Goal: Task Accomplishment & Management: Complete application form

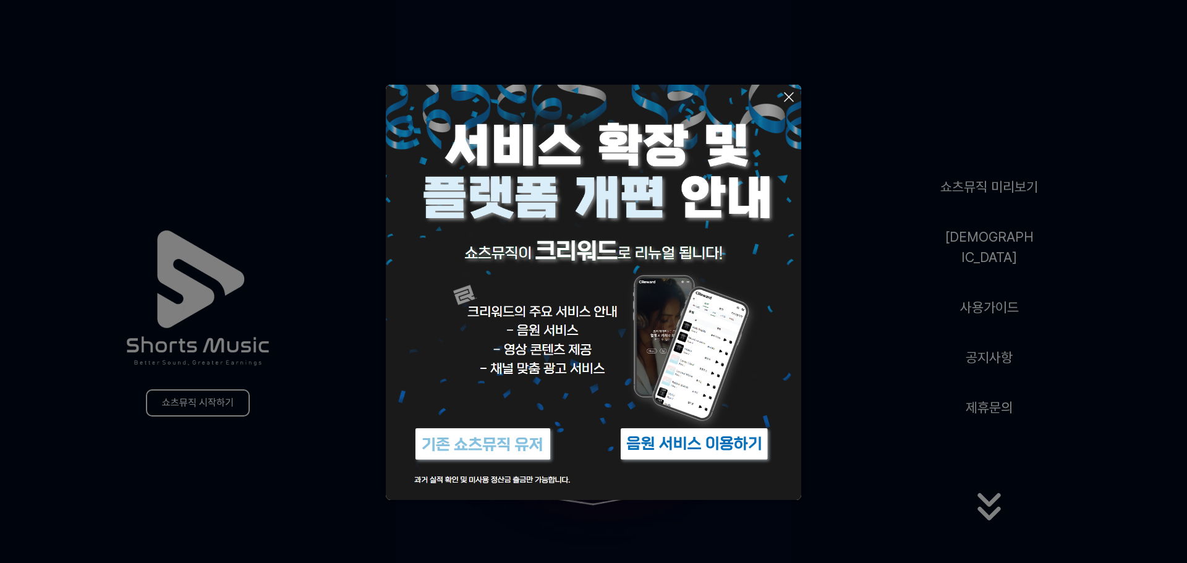
drag, startPoint x: 897, startPoint y: 153, endPoint x: 796, endPoint y: 95, distance: 117.4
click at [897, 151] on button at bounding box center [593, 281] width 1187 height 563
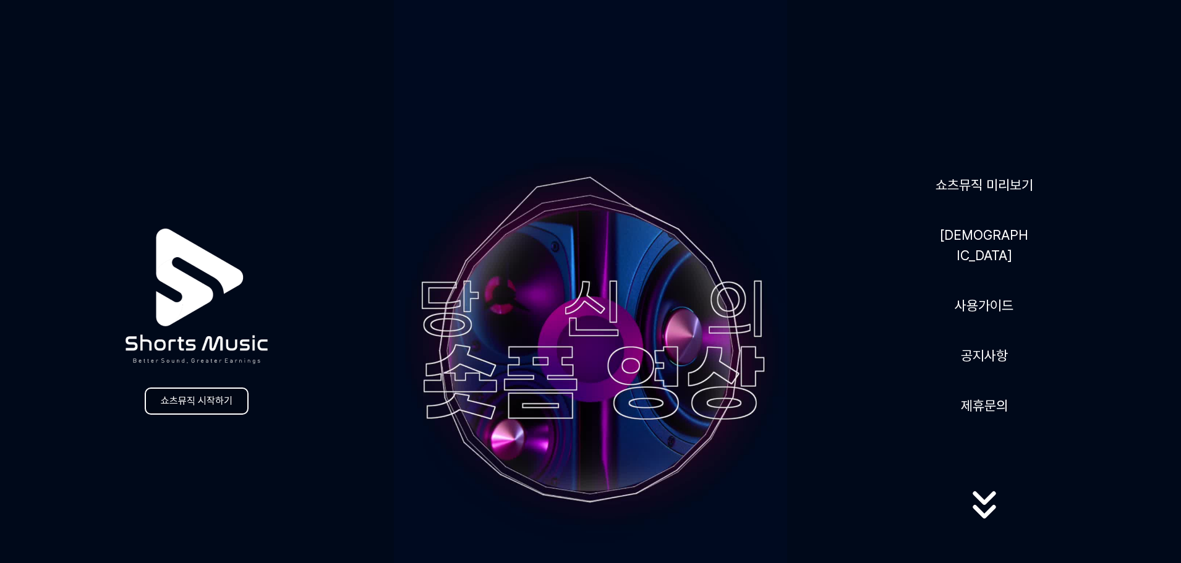
click at [216, 405] on link "쇼츠뮤직 시작하기" at bounding box center [197, 401] width 104 height 27
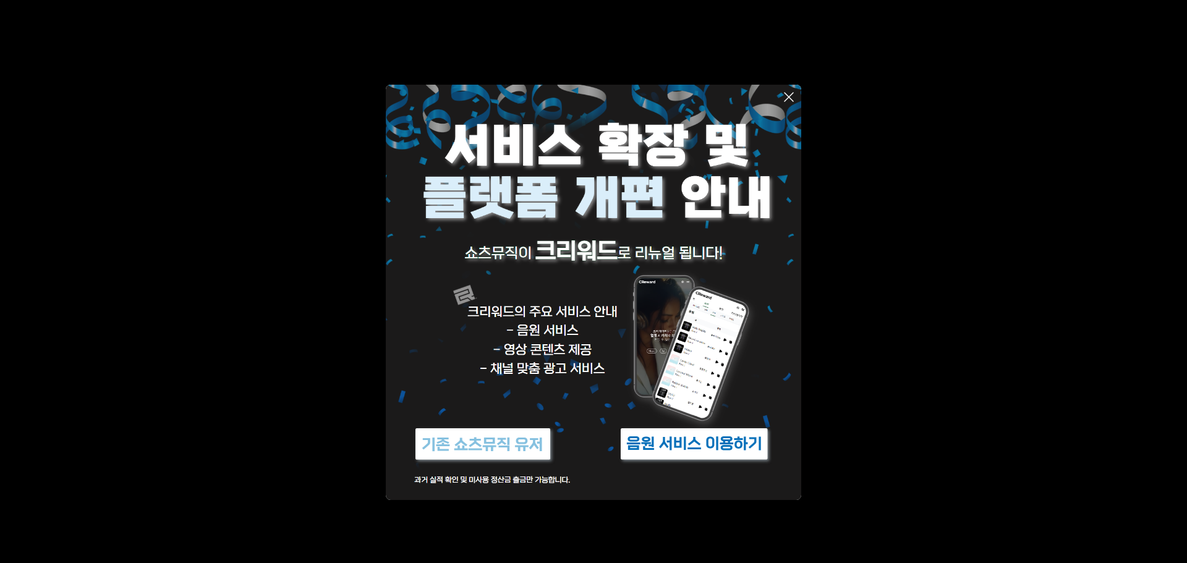
click at [650, 150] on img at bounding box center [593, 292] width 415 height 415
click at [674, 443] on img at bounding box center [694, 444] width 155 height 46
click at [493, 438] on img at bounding box center [482, 444] width 155 height 46
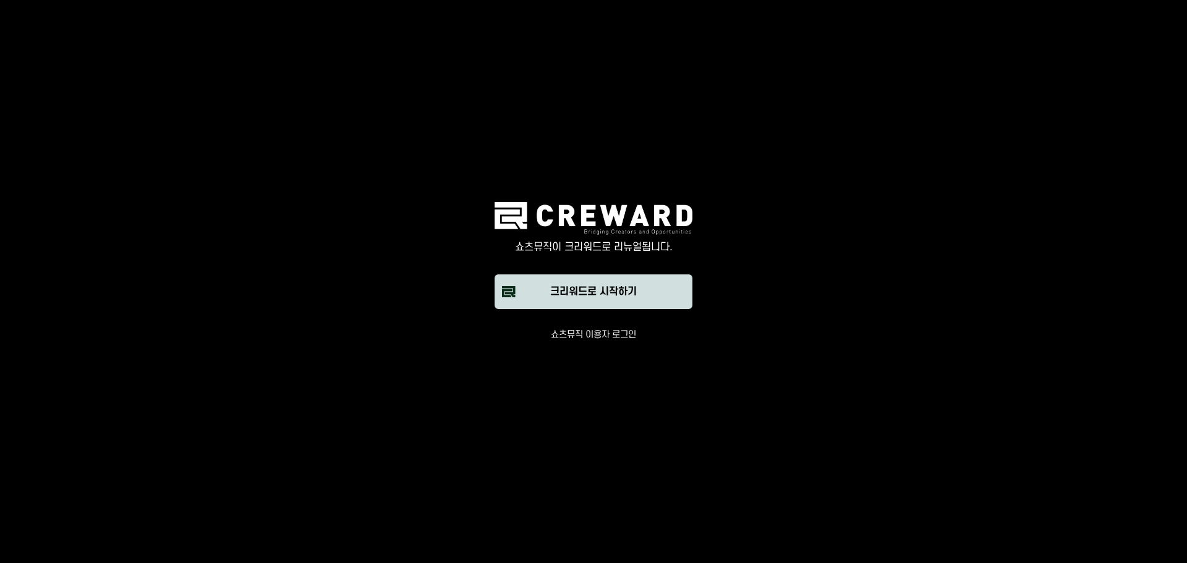
click at [593, 290] on div "크리워드로 시작하기" at bounding box center [593, 291] width 87 height 15
click at [566, 333] on button "쇼츠뮤직 이용자 로그인" at bounding box center [593, 335] width 85 height 12
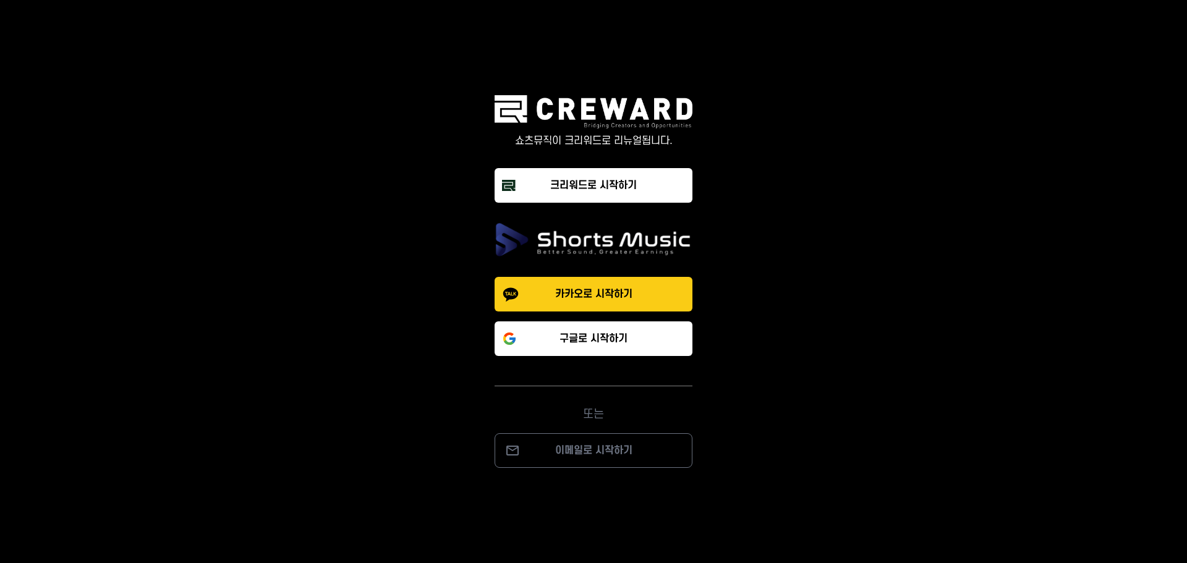
click at [600, 295] on p "카카오로 시작하기" at bounding box center [593, 294] width 77 height 15
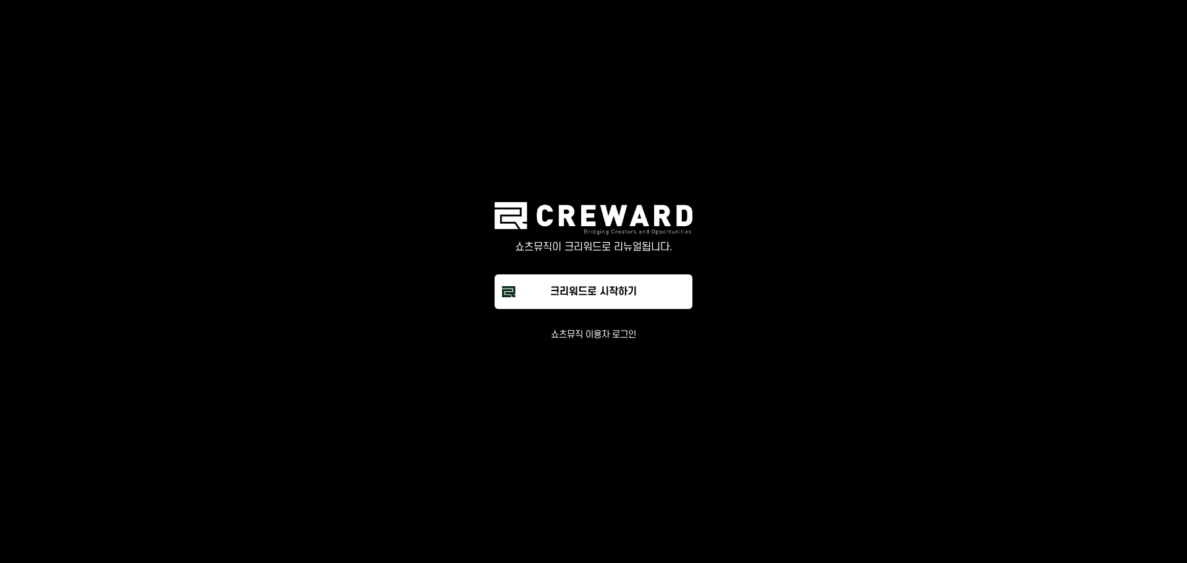
click at [574, 335] on button "쇼츠뮤직 이용자 로그인" at bounding box center [593, 335] width 85 height 12
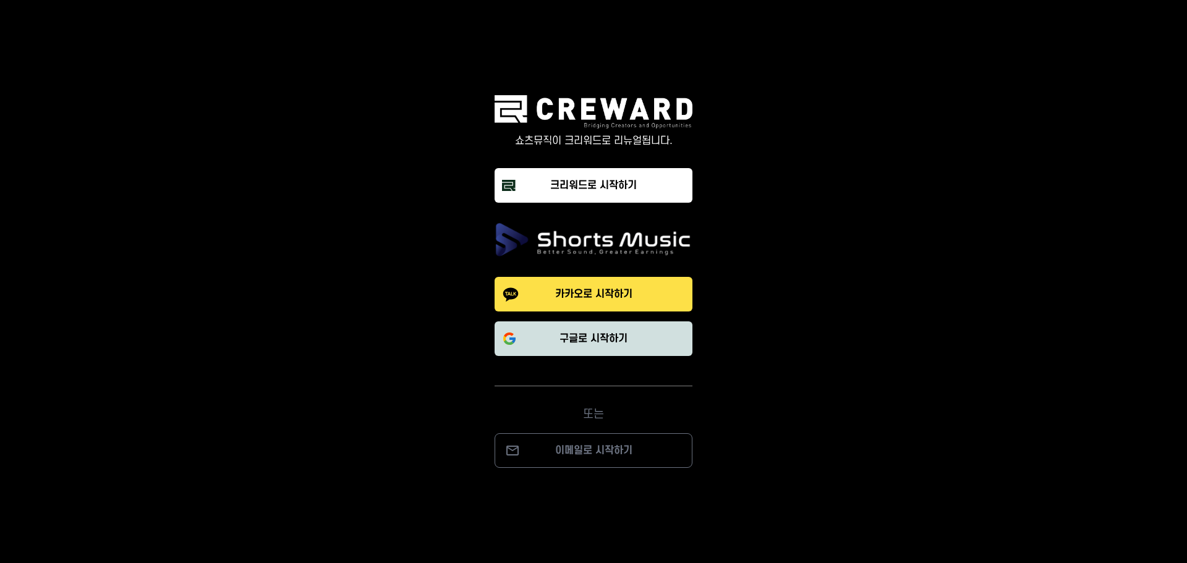
click at [589, 349] on button "구글로 시작하기" at bounding box center [593, 338] width 198 height 35
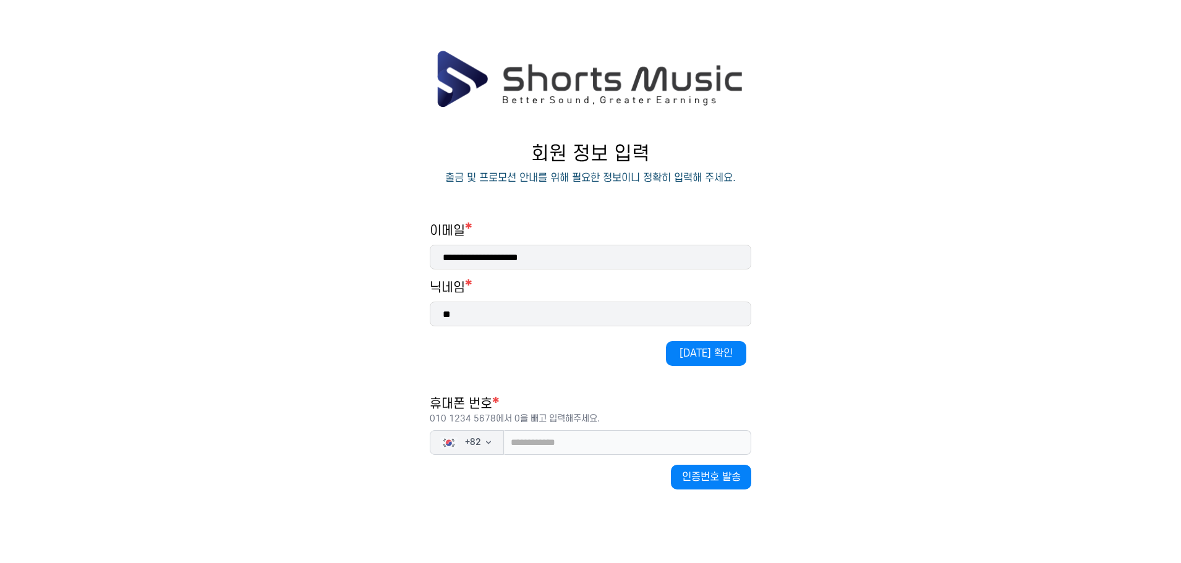
click at [553, 373] on div "**********" at bounding box center [590, 421] width 321 height 396
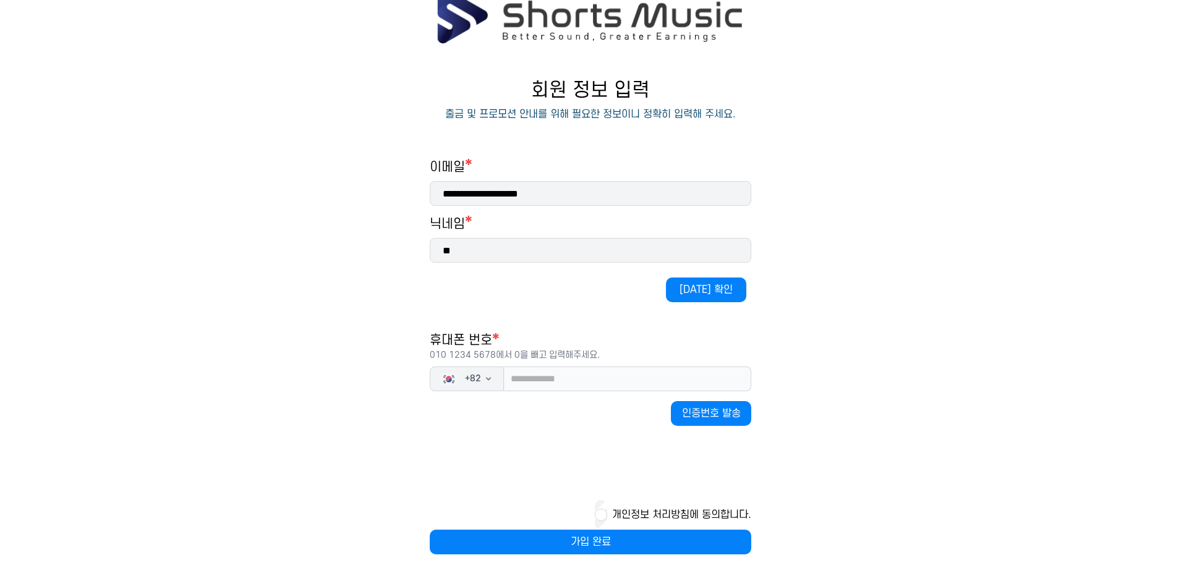
scroll to position [80, 0]
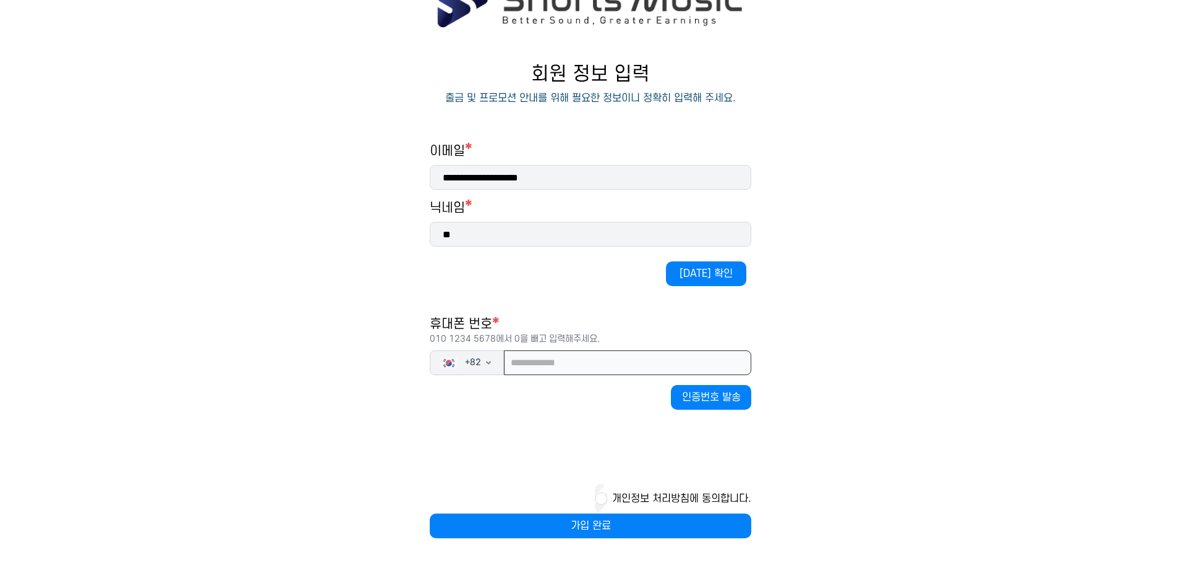
click at [556, 363] on input "tel" at bounding box center [627, 362] width 247 height 25
type input "**********"
click at [729, 272] on button "중복 확인" at bounding box center [706, 273] width 80 height 25
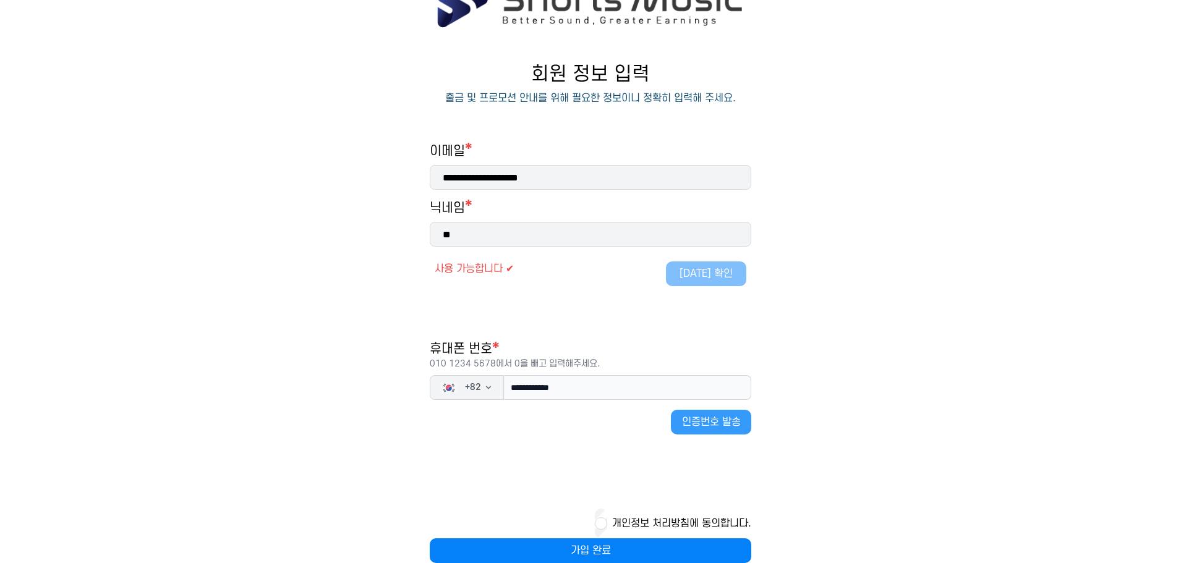
click at [722, 422] on button "인증번호 발송" at bounding box center [711, 422] width 80 height 25
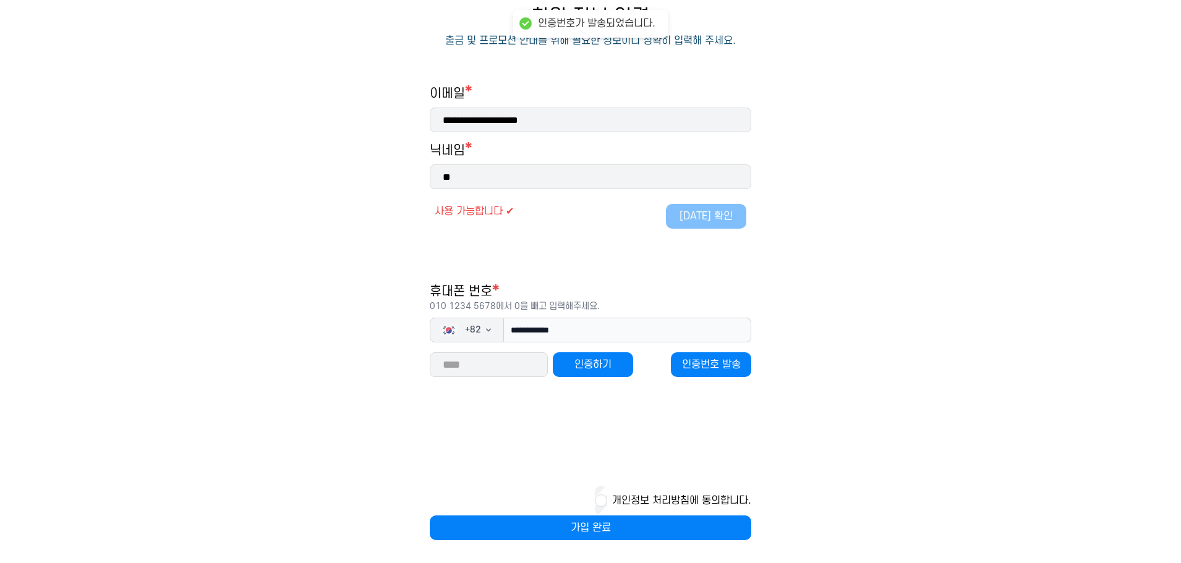
scroll to position [139, 0]
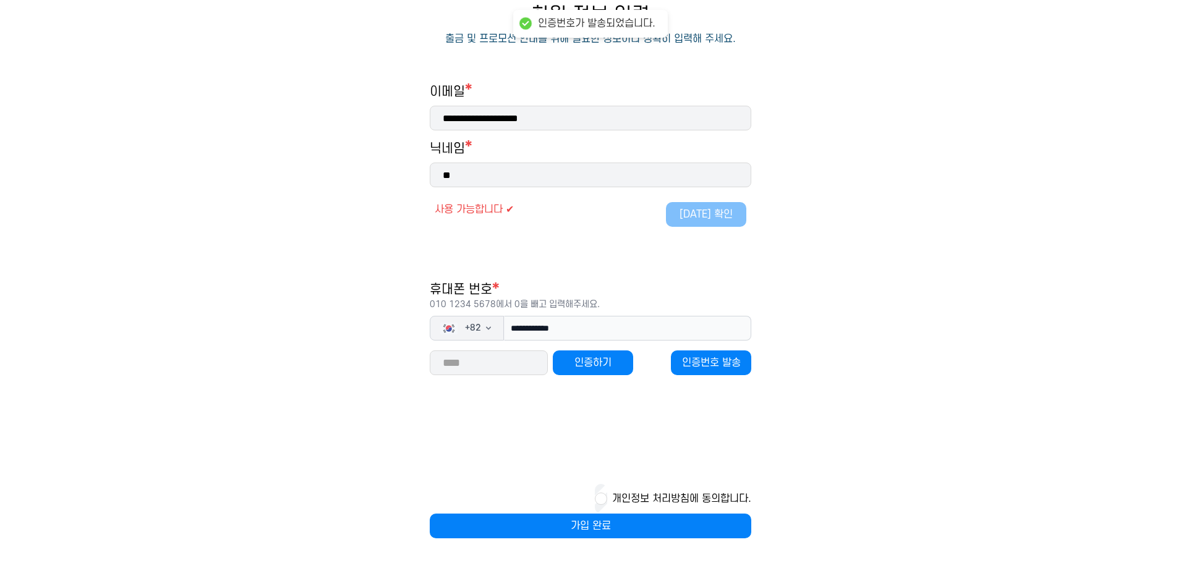
click at [463, 368] on input "number" at bounding box center [489, 362] width 118 height 25
type input "*****"
click at [607, 360] on button "인증하기" at bounding box center [593, 362] width 80 height 25
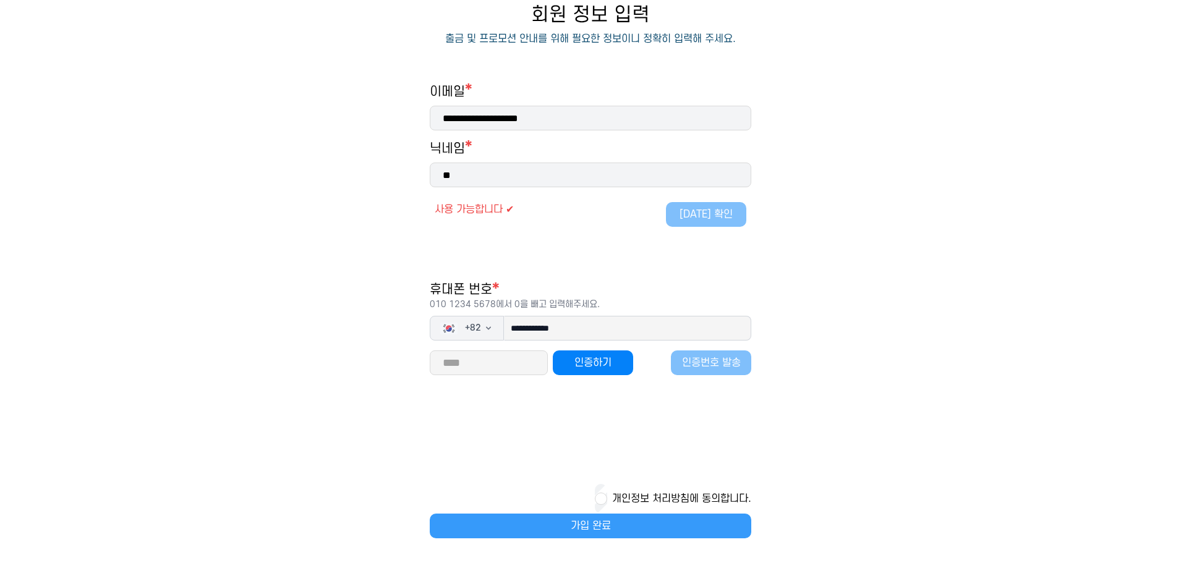
click at [606, 527] on button "가입 완료" at bounding box center [590, 526] width 321 height 25
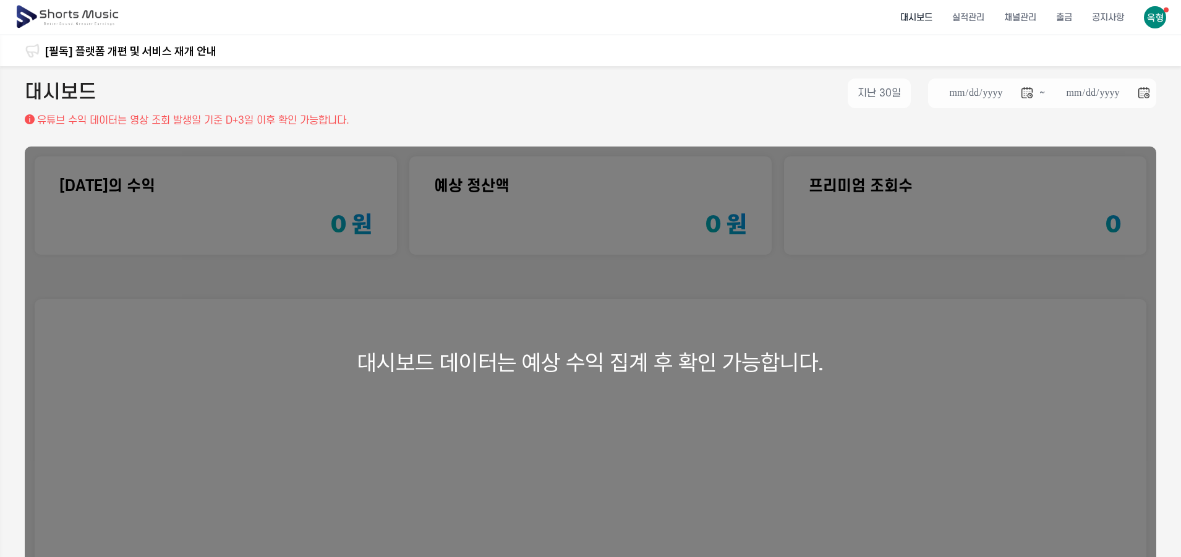
click at [741, 161] on div "대시보드 데이터는 예상 수익 집계 후 확인 가능합니다." at bounding box center [590, 361] width 1131 height 431
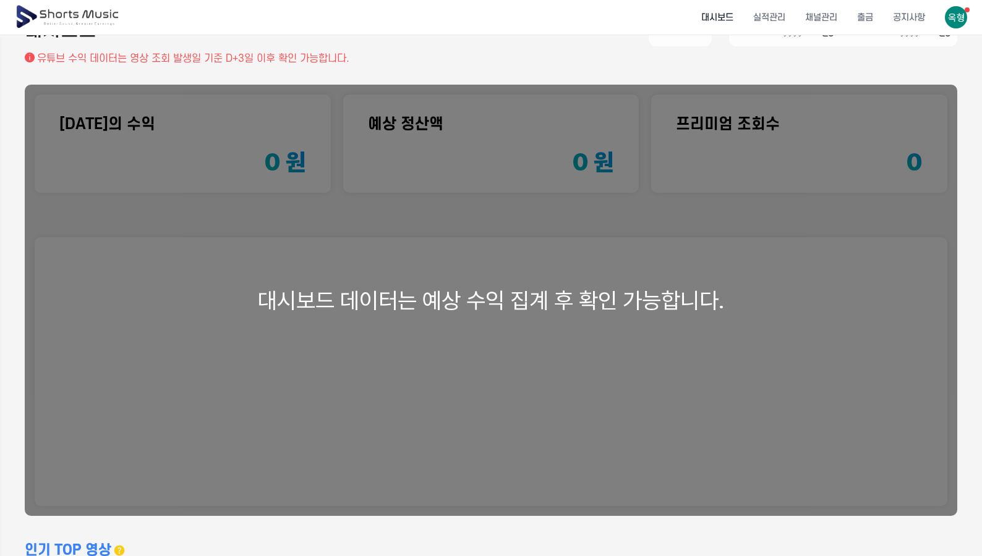
drag, startPoint x: 408, startPoint y: 157, endPoint x: 439, endPoint y: 192, distance: 46.4
click at [409, 158] on div "대시보드 데이터는 예상 수익 집계 후 확인 가능합니다." at bounding box center [491, 300] width 932 height 431
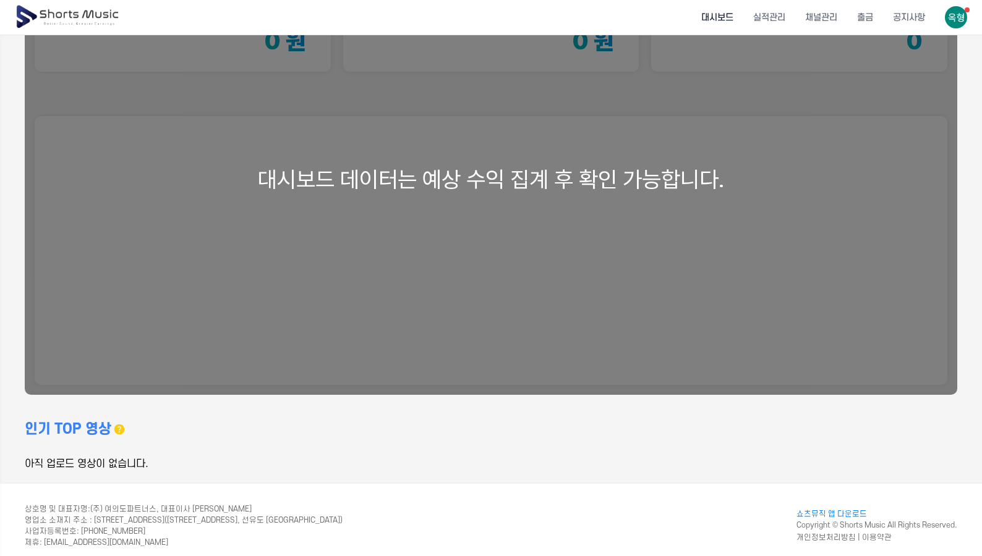
scroll to position [195, 0]
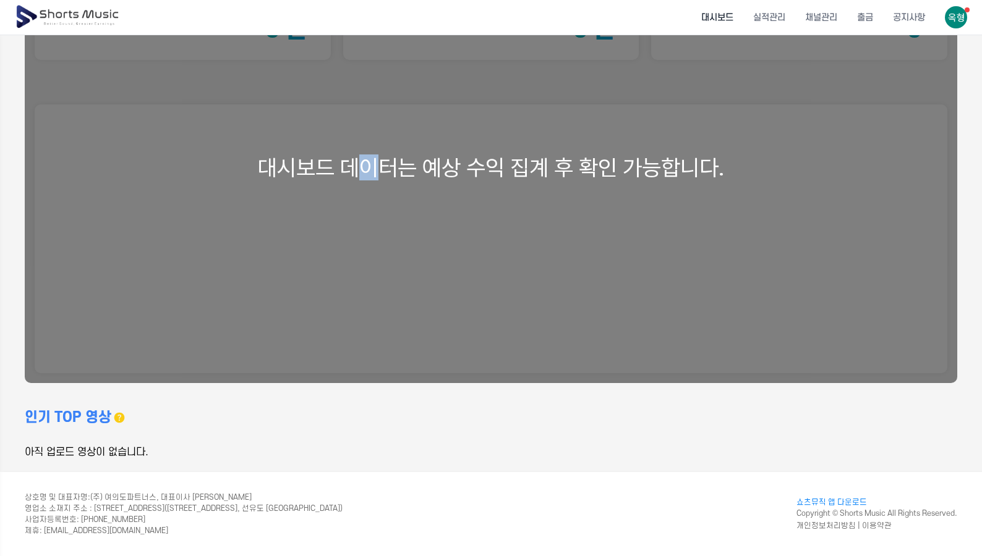
drag, startPoint x: 388, startPoint y: 339, endPoint x: 427, endPoint y: 323, distance: 42.7
click at [392, 338] on div "대시보드 데이터는 예상 수익 집계 후 확인 가능합니다." at bounding box center [491, 167] width 932 height 431
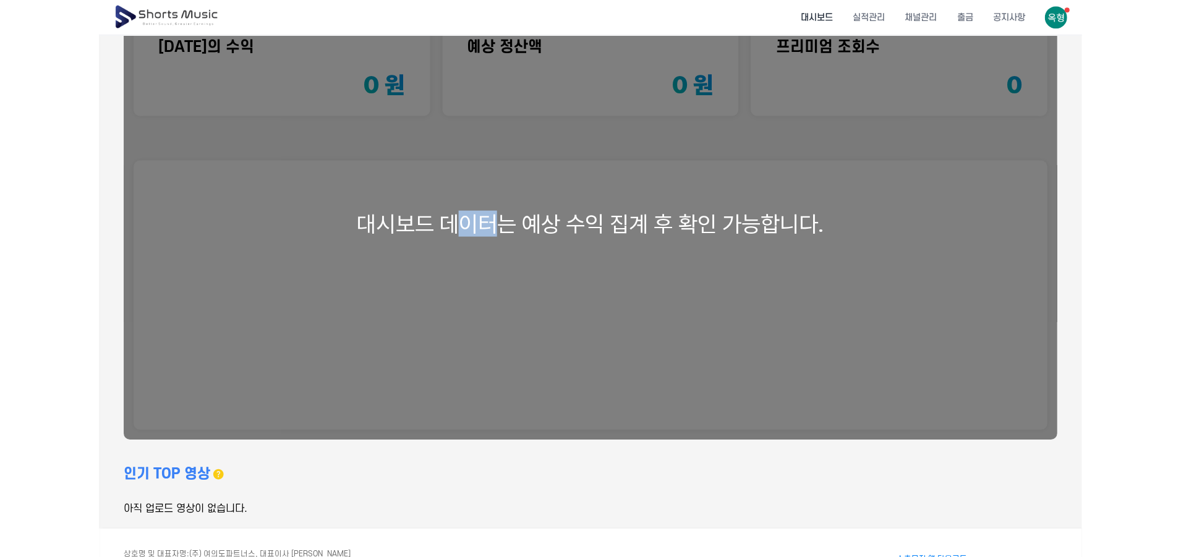
scroll to position [0, 0]
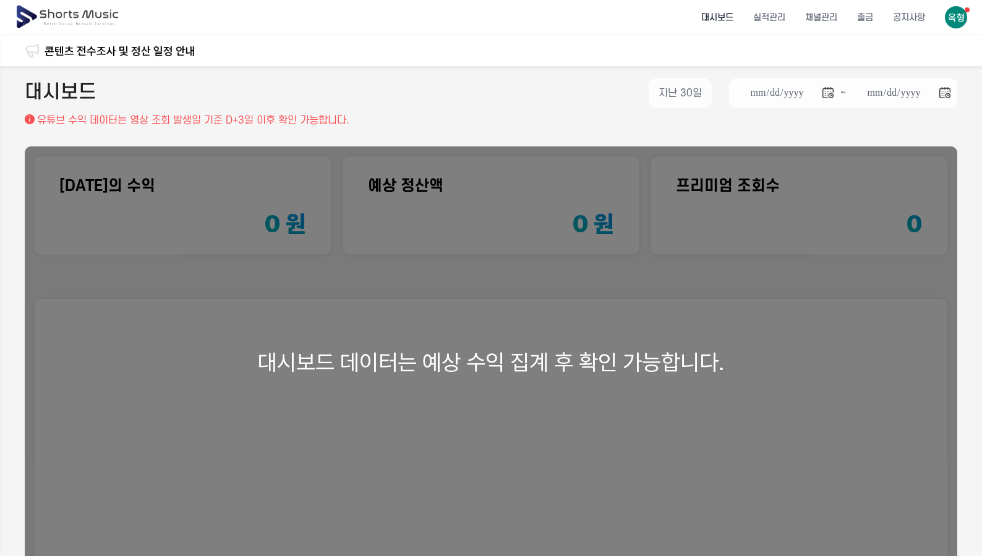
click at [211, 202] on div "대시보드 데이터는 예상 수익 집계 후 확인 가능합니다." at bounding box center [491, 361] width 932 height 431
drag, startPoint x: 234, startPoint y: 117, endPoint x: 326, endPoint y: 116, distance: 92.7
click at [235, 117] on p "유튜브 수익 데이터는 영상 조회 발생일 기준 D+3일 이후 확인 가능합니다." at bounding box center [193, 120] width 312 height 15
click at [602, 102] on div "**********" at bounding box center [491, 95] width 932 height 35
click at [687, 100] on button "지난 30일" at bounding box center [679, 93] width 63 height 30
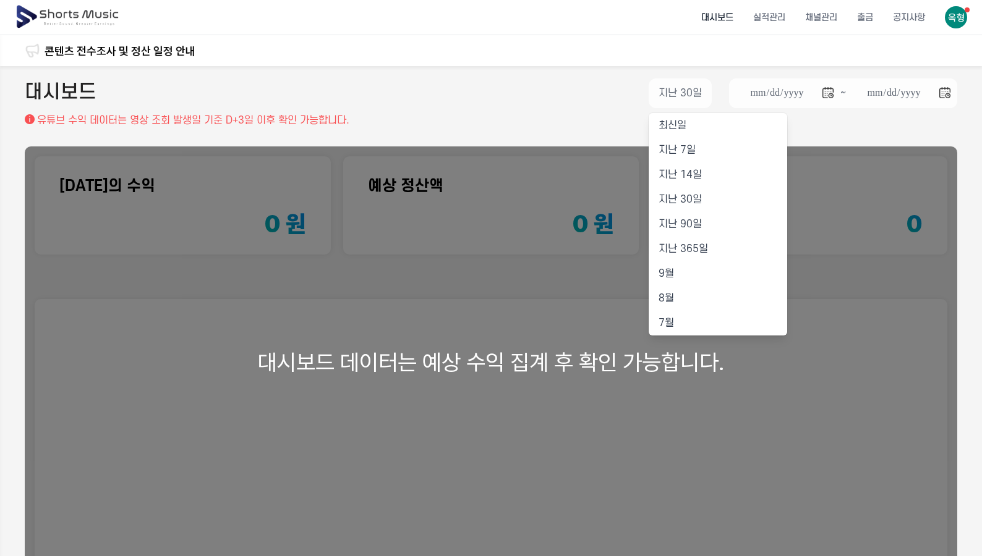
click at [722, 17] on li "대시보드" at bounding box center [717, 17] width 52 height 33
click at [781, 15] on li "실적관리" at bounding box center [769, 17] width 52 height 33
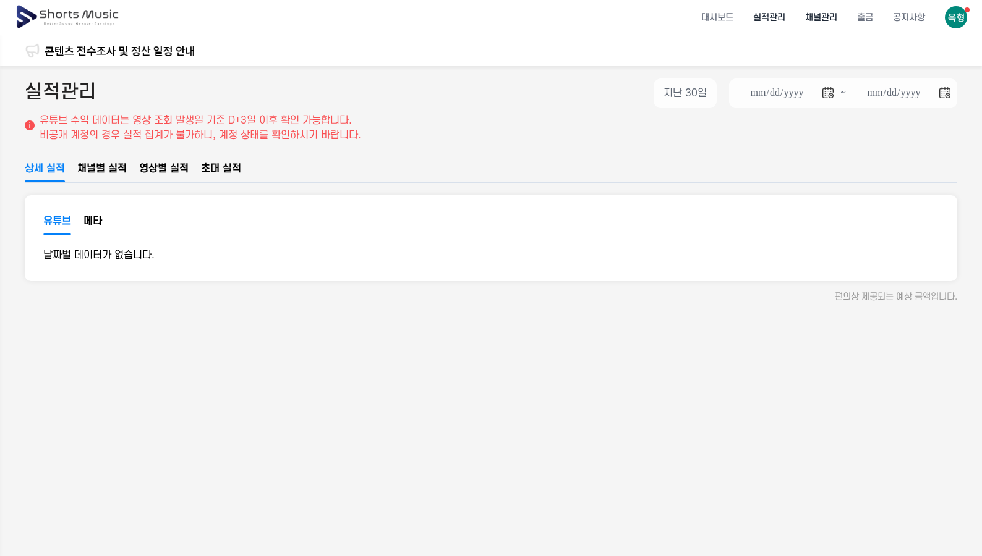
click at [820, 19] on li "채널관리" at bounding box center [821, 17] width 52 height 33
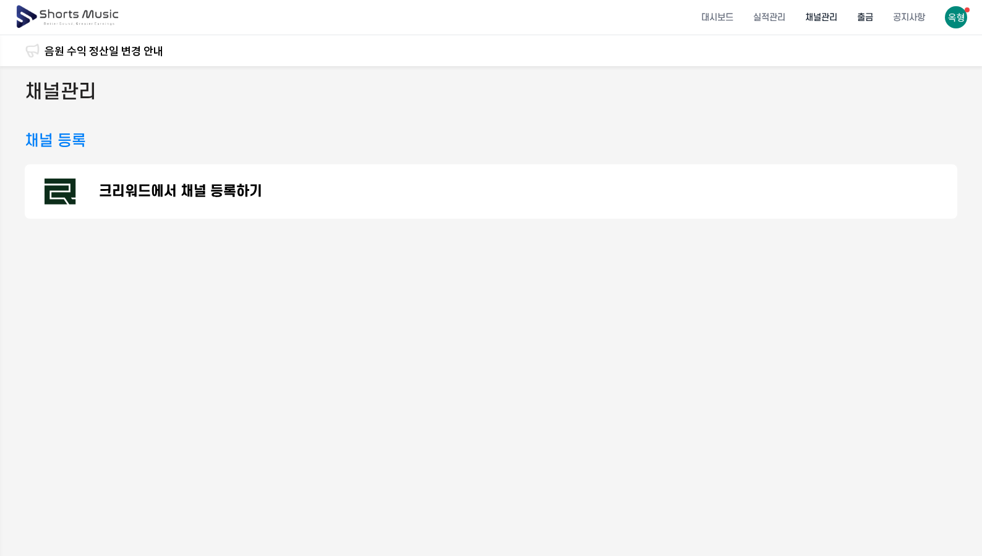
click at [875, 14] on li "출금" at bounding box center [865, 17] width 36 height 33
click at [910, 15] on li "공지사항" at bounding box center [909, 17] width 52 height 33
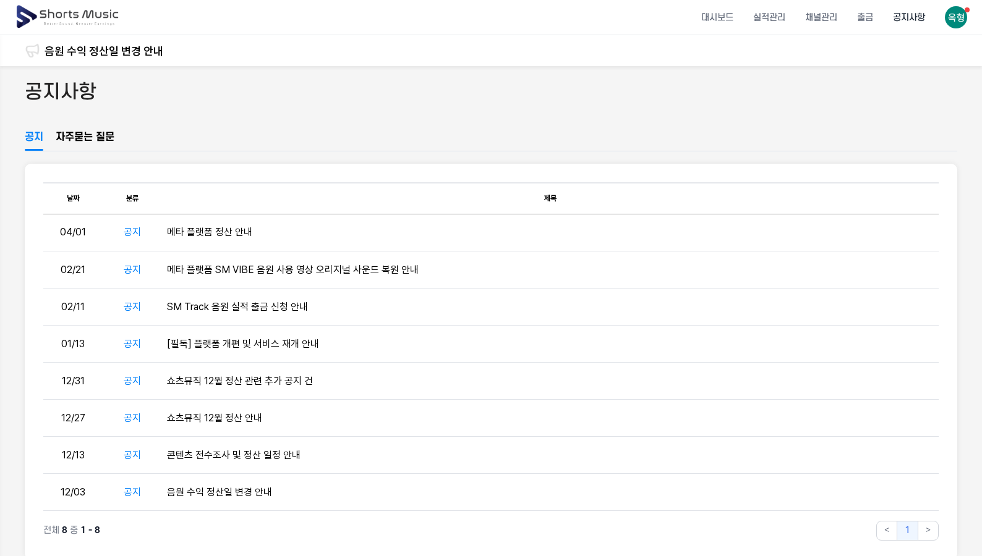
click at [959, 18] on img at bounding box center [955, 17] width 22 height 22
click at [94, 55] on button at bounding box center [491, 278] width 982 height 556
click at [93, 13] on button at bounding box center [491, 278] width 982 height 556
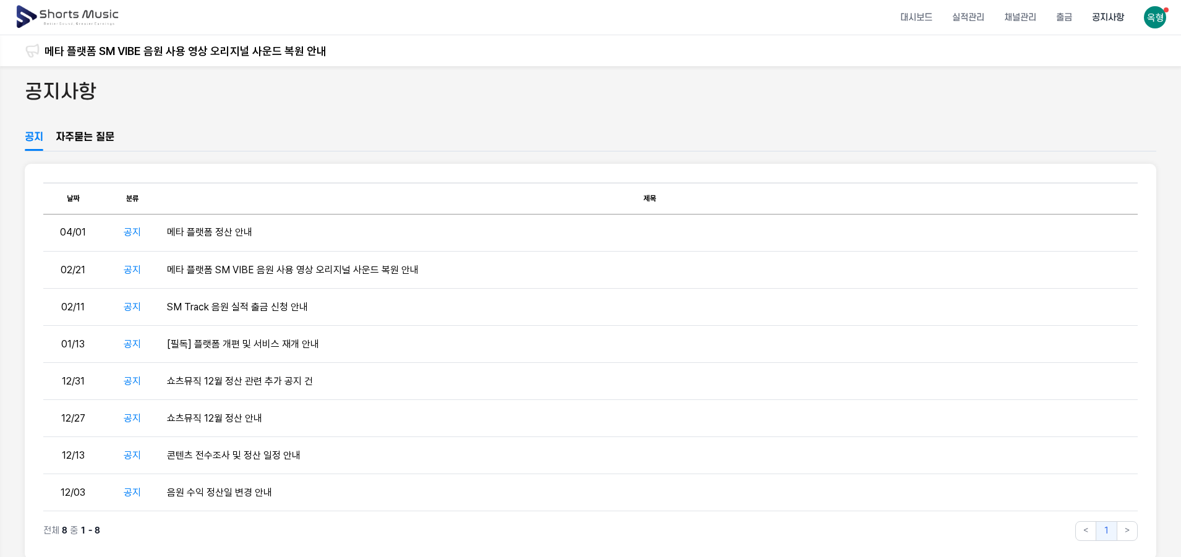
click at [78, 11] on img at bounding box center [68, 17] width 107 height 35
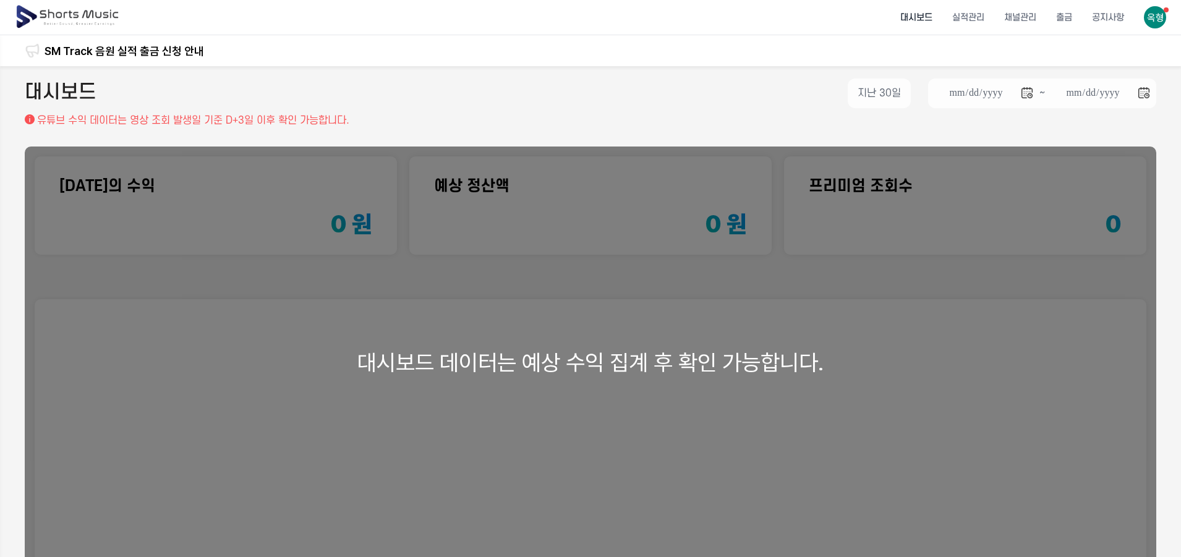
click at [488, 365] on div "대시보드 데이터는 예상 수익 집계 후 확인 가능합니다." at bounding box center [590, 361] width 1131 height 431
click at [496, 350] on div "대시보드 데이터는 예상 수익 집계 후 확인 가능합니다." at bounding box center [590, 361] width 1131 height 431
click at [219, 219] on div "대시보드 데이터는 예상 수익 집계 후 확인 가능합니다." at bounding box center [590, 361] width 1131 height 431
click at [334, 226] on div "대시보드 데이터는 예상 수익 집계 후 확인 가능합니다." at bounding box center [590, 361] width 1131 height 431
click at [365, 226] on div "대시보드 데이터는 예상 수익 집계 후 확인 가능합니다." at bounding box center [590, 361] width 1131 height 431
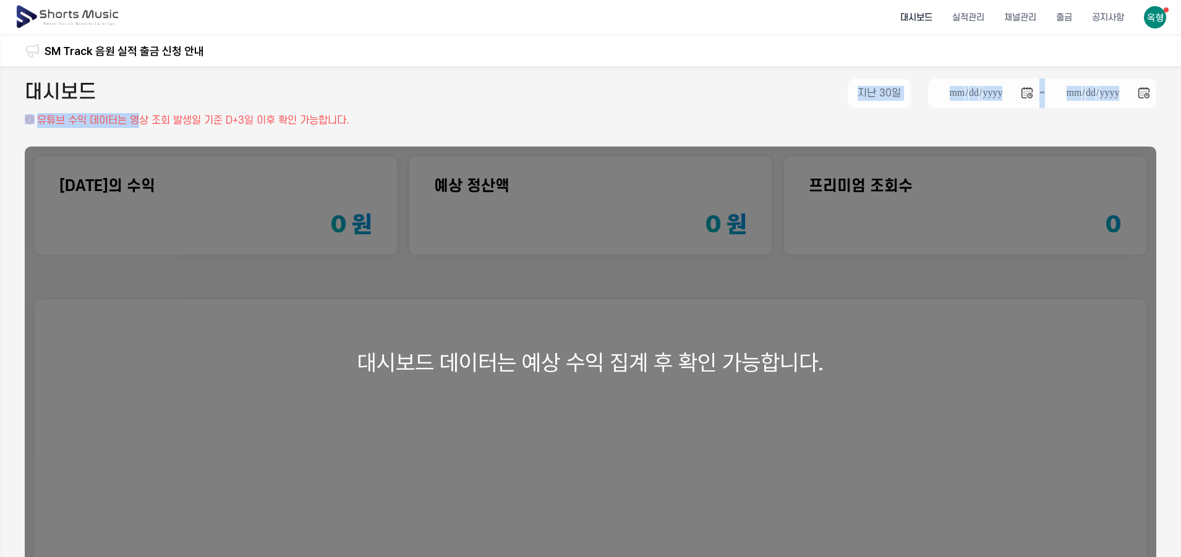
drag, startPoint x: 143, startPoint y: 114, endPoint x: 397, endPoint y: 120, distance: 254.1
click at [397, 120] on div "**********" at bounding box center [590, 102] width 1131 height 49
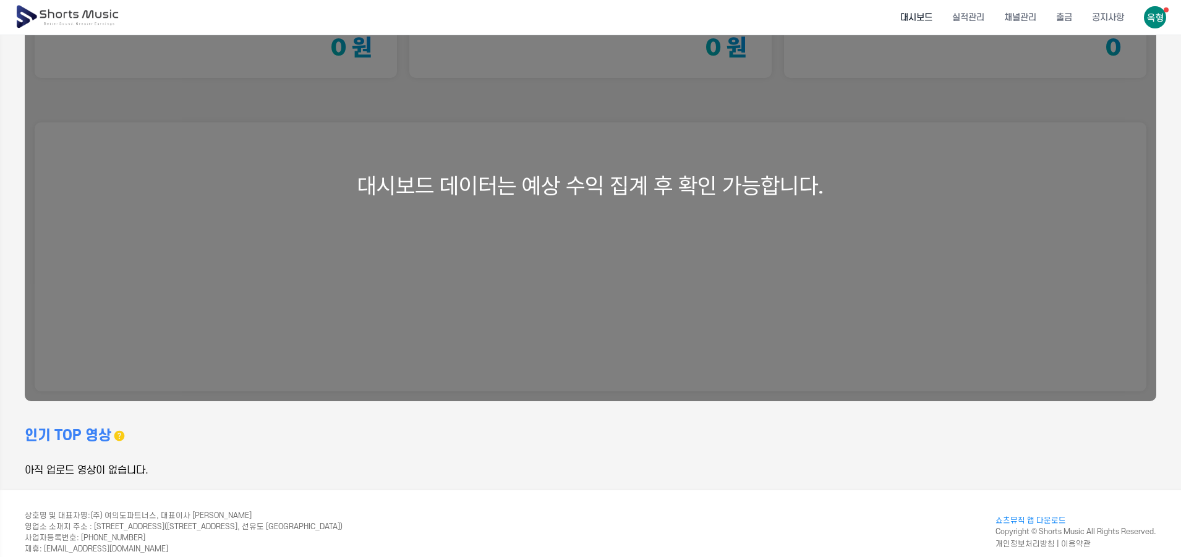
scroll to position [194, 0]
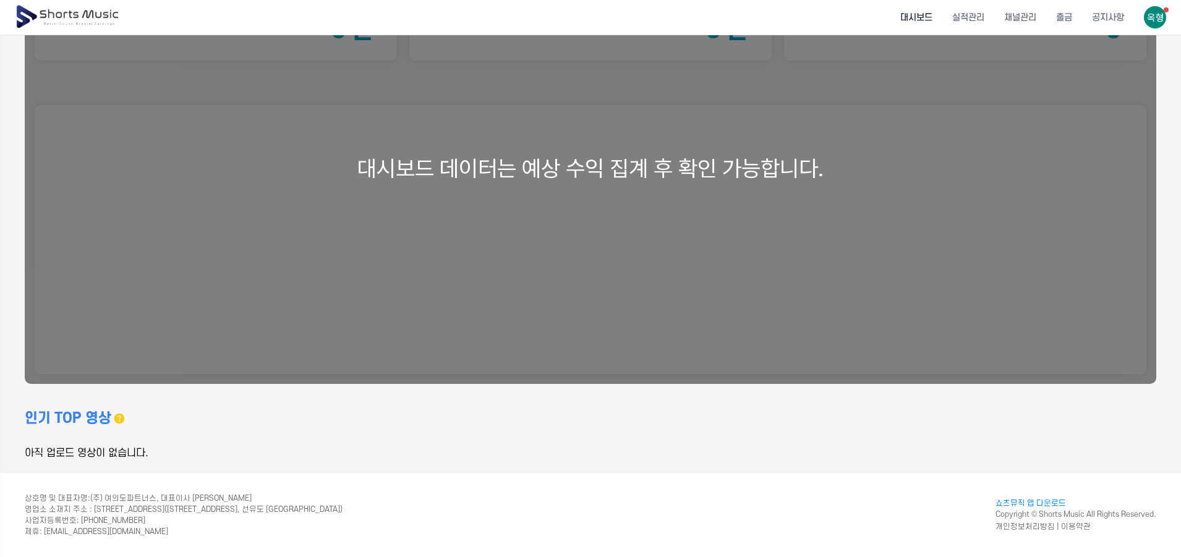
click at [77, 418] on h3 "인기 TOP 영상" at bounding box center [68, 419] width 87 height 20
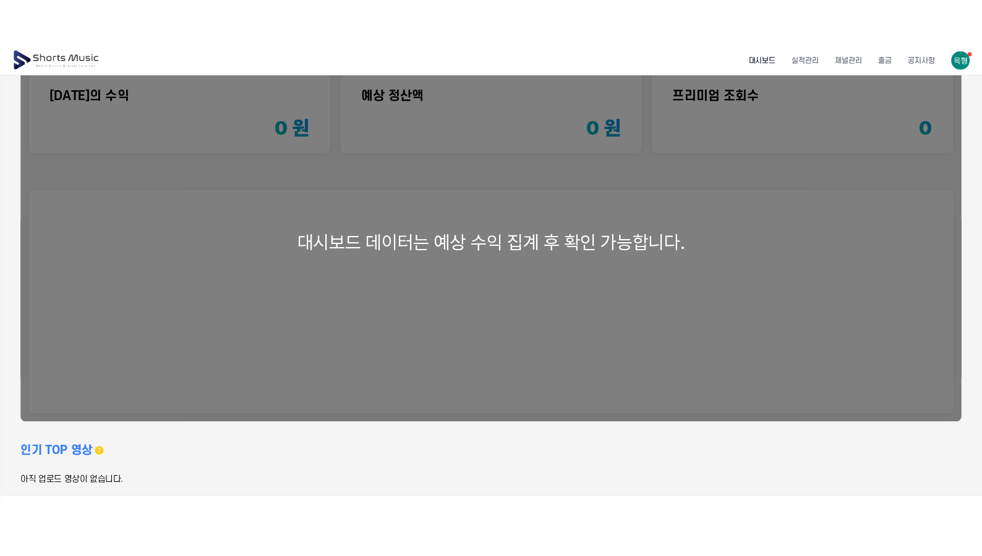
scroll to position [0, 0]
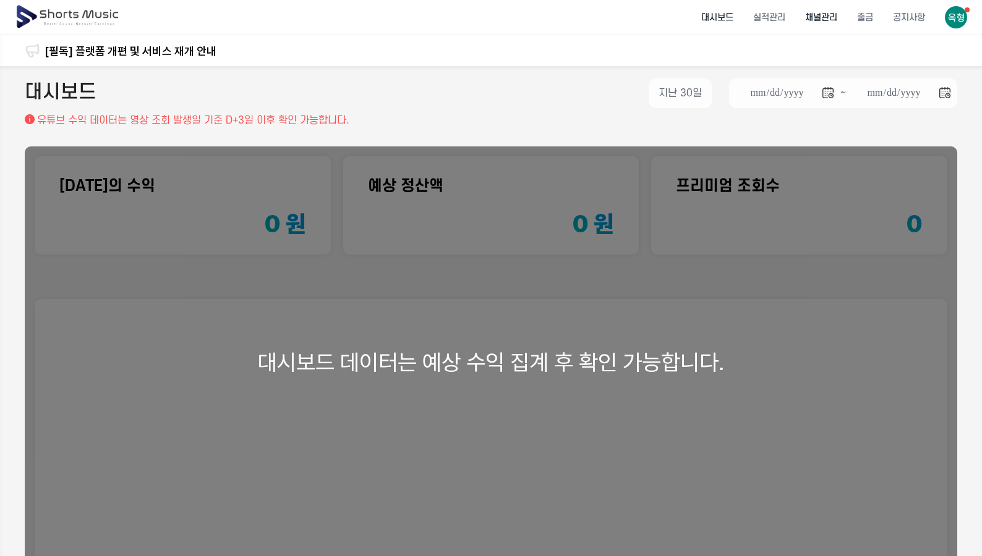
click at [826, 17] on li "채널관리" at bounding box center [821, 17] width 52 height 33
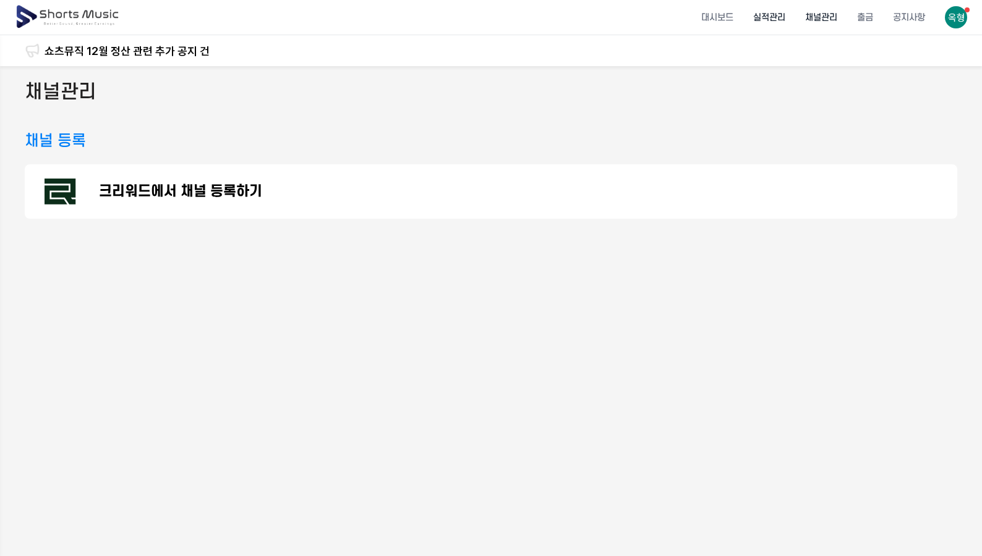
click at [763, 20] on li "실적관리" at bounding box center [769, 17] width 52 height 33
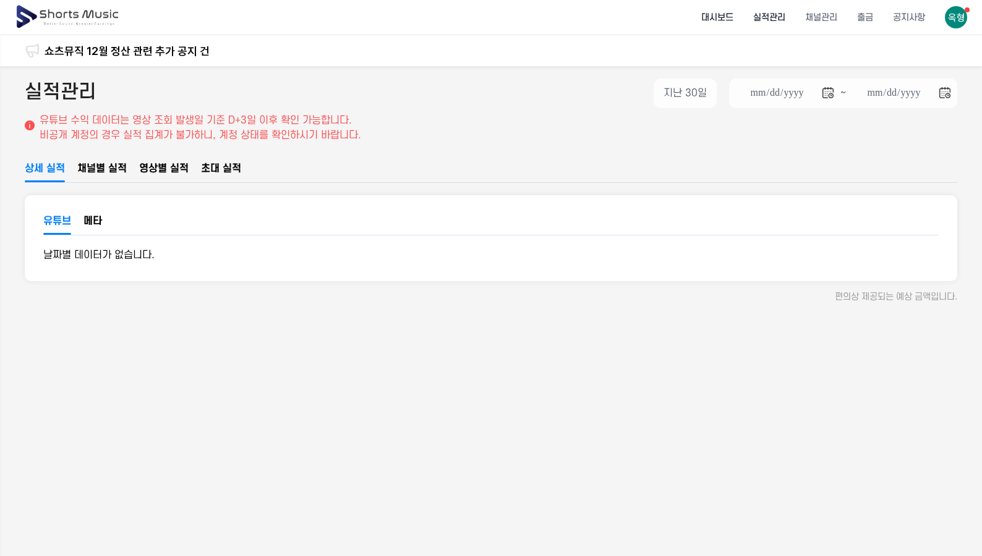
click at [728, 30] on li "대시보드" at bounding box center [717, 17] width 52 height 33
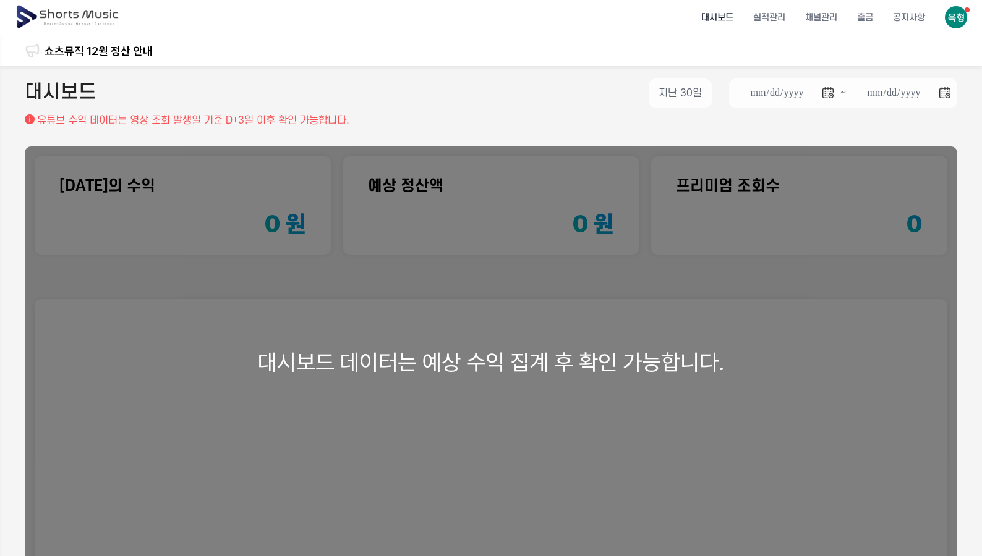
click at [59, 48] on link "쇼츠뮤직 12월 정산 안내" at bounding box center [99, 51] width 108 height 17
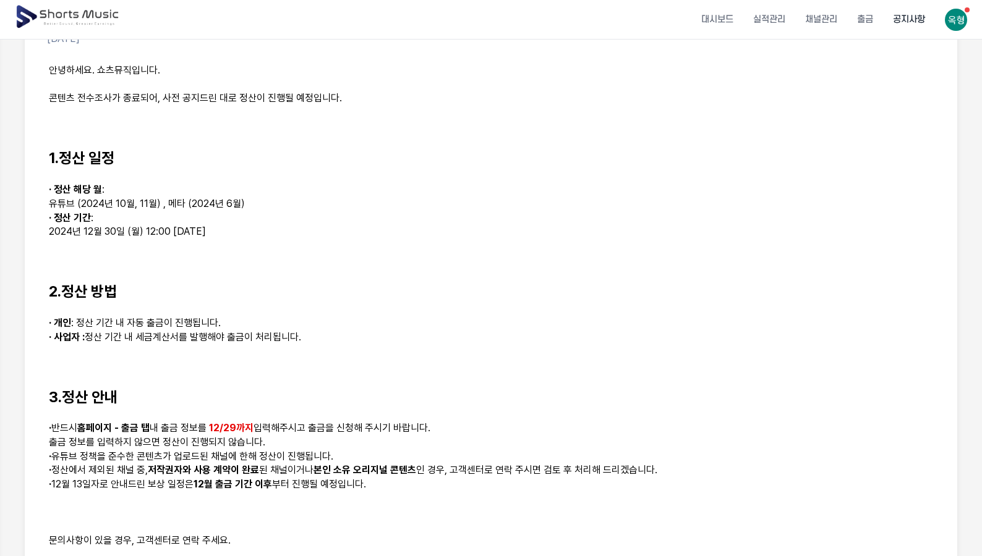
scroll to position [185, 0]
